Goal: Use online tool/utility: Use online tool/utility

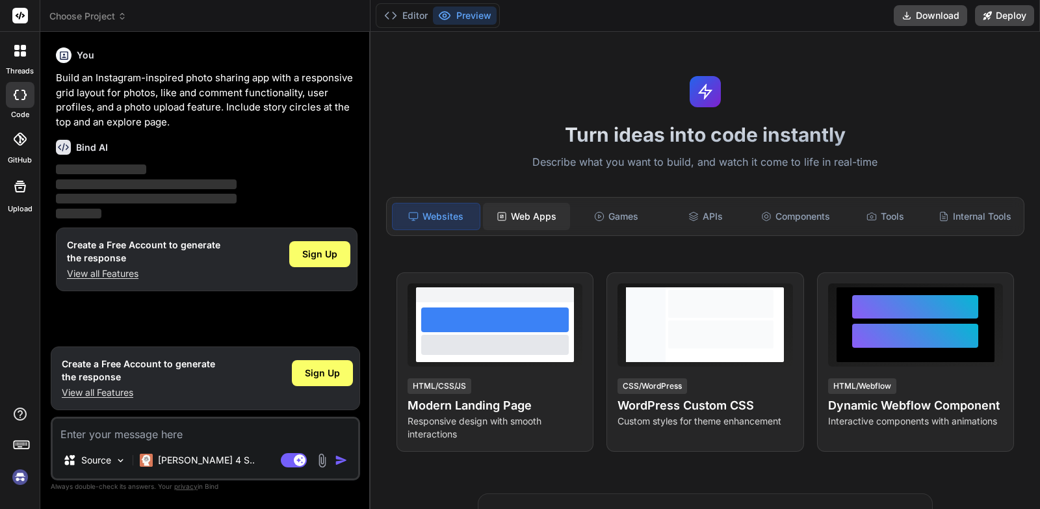
click at [540, 214] on div "Web Apps" at bounding box center [526, 216] width 87 height 27
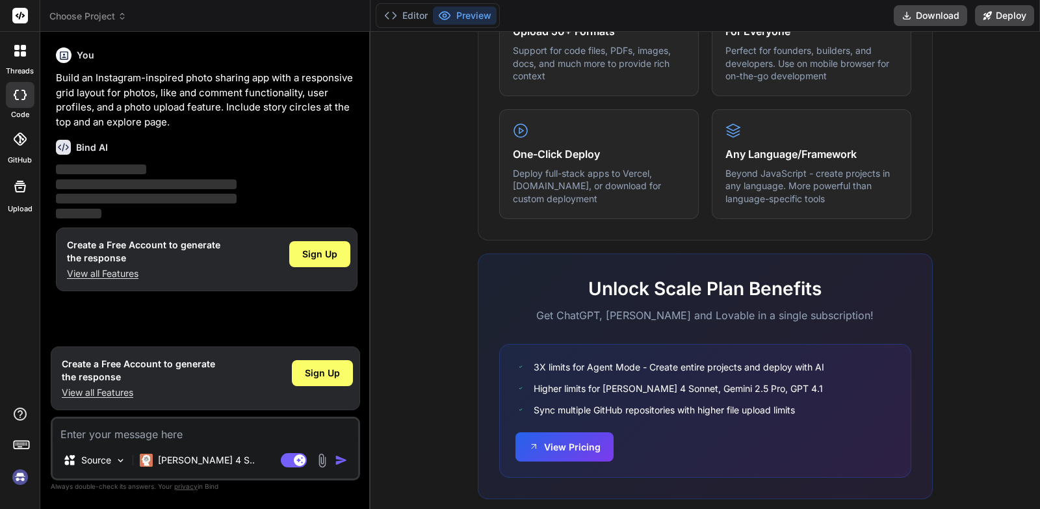
scroll to position [715, 0]
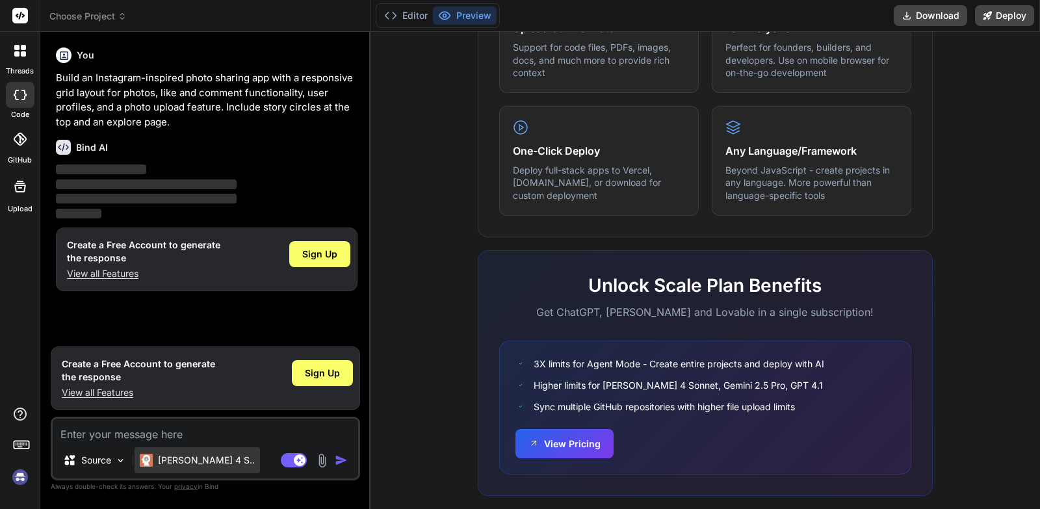
click at [151, 451] on div "[PERSON_NAME] 4 S.." at bounding box center [197, 460] width 125 height 26
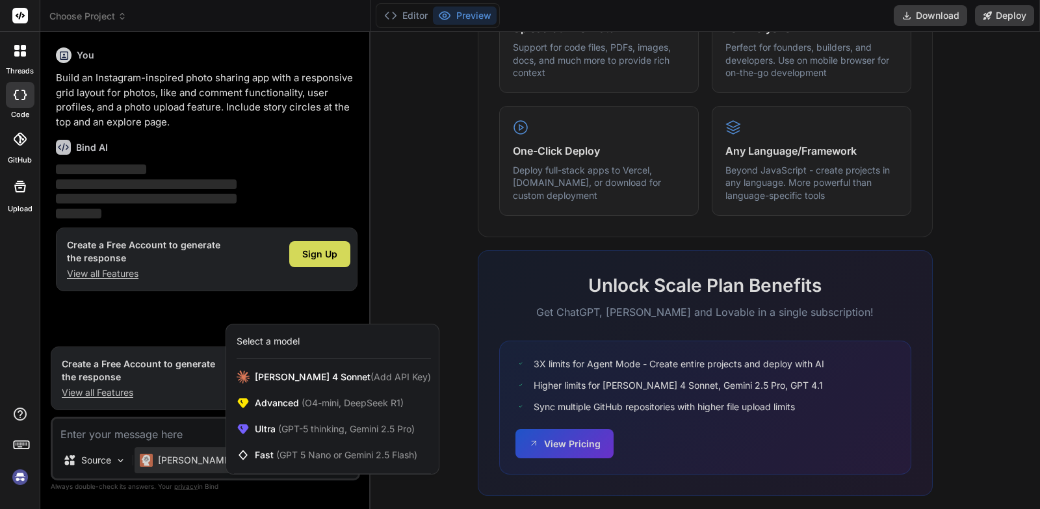
click at [153, 449] on div at bounding box center [520, 254] width 1040 height 509
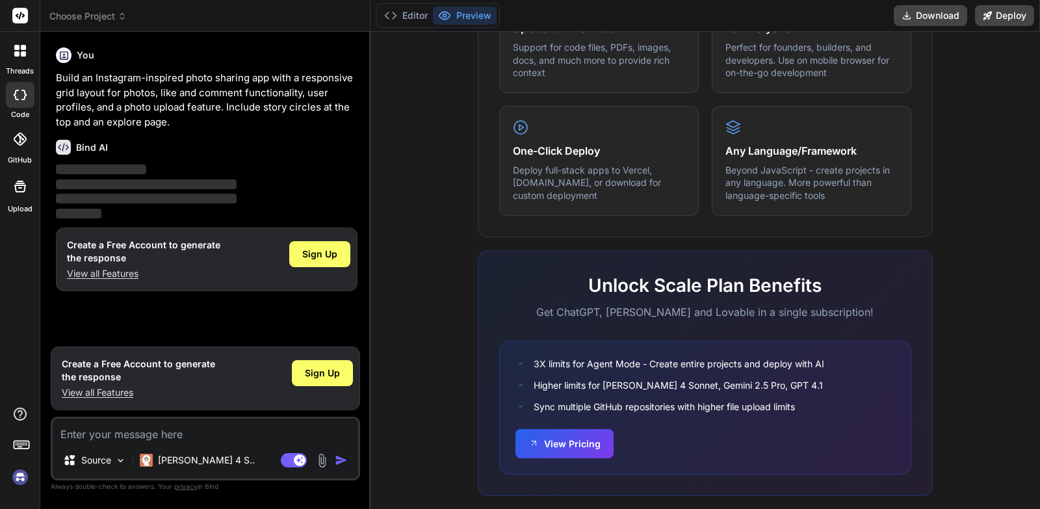
click at [153, 449] on div "[PERSON_NAME] 4 S.." at bounding box center [197, 460] width 125 height 26
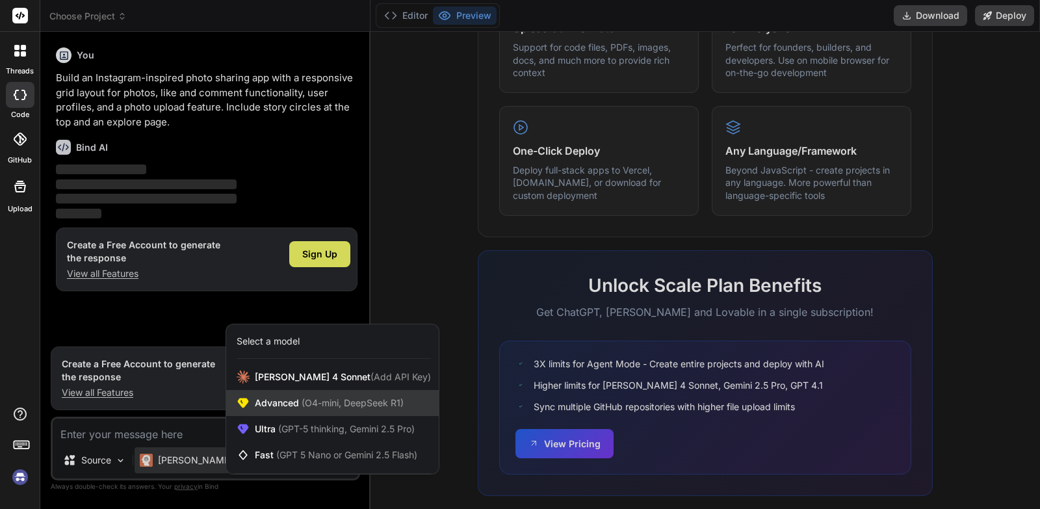
click at [284, 406] on span "Advanced (O4-mini, DeepSeek R1)" at bounding box center [329, 403] width 149 height 13
type textarea "x"
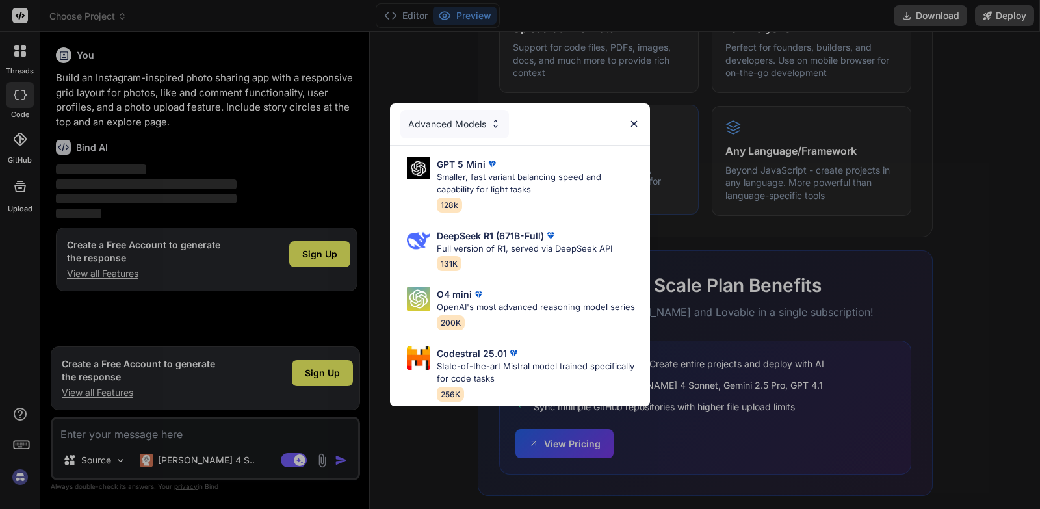
click at [630, 118] on img at bounding box center [634, 123] width 11 height 11
